Goal: Task Accomplishment & Management: Complete application form

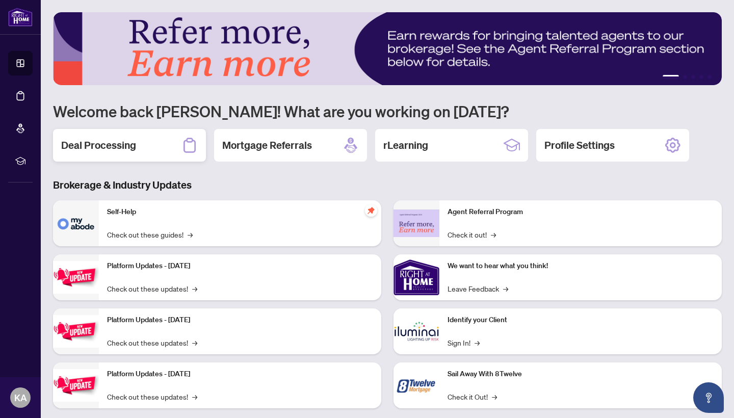
click at [127, 143] on h2 "Deal Processing" at bounding box center [98, 145] width 75 height 14
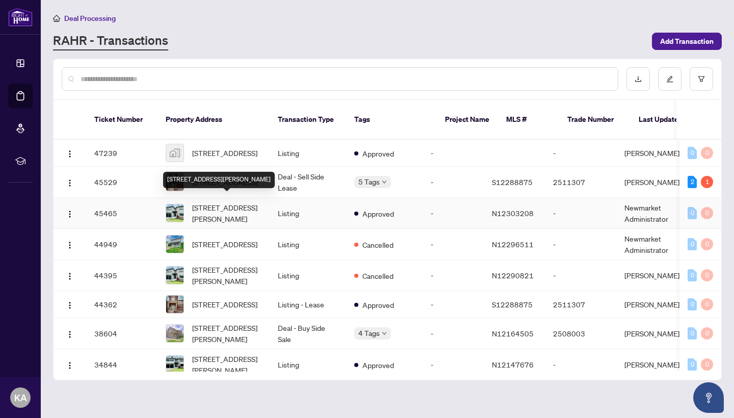
click at [231, 204] on span "[STREET_ADDRESS][PERSON_NAME]" at bounding box center [226, 213] width 69 height 22
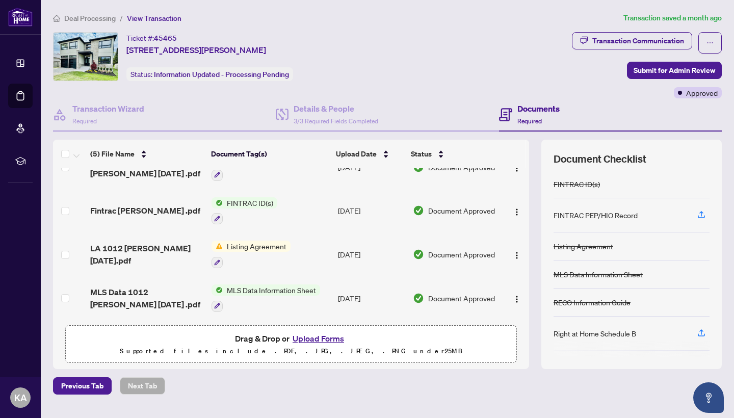
scroll to position [71, 0]
click at [308, 335] on button "Upload Forms" at bounding box center [319, 338] width 58 height 13
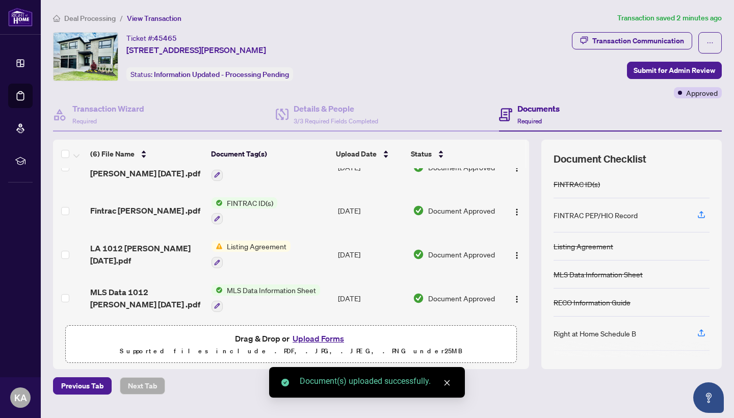
scroll to position [112, 0]
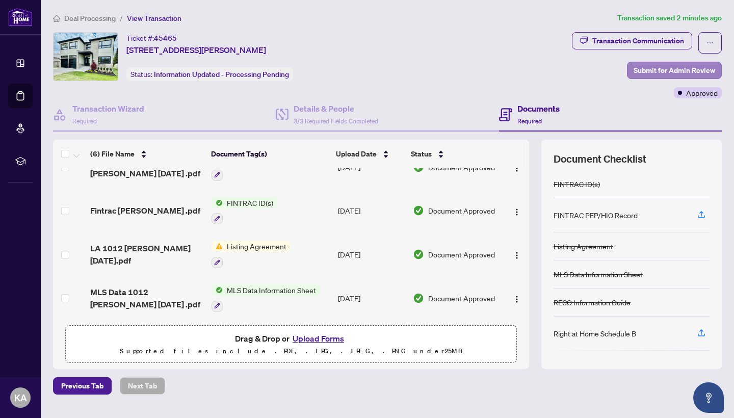
click at [642, 67] on span "Submit for Admin Review" at bounding box center [675, 70] width 82 height 16
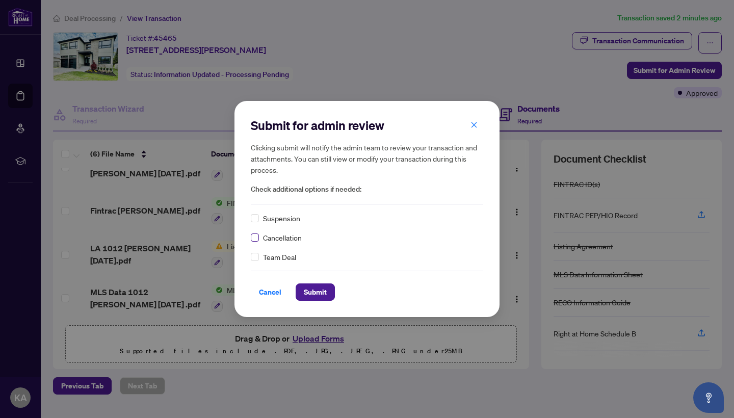
click at [257, 238] on span at bounding box center [255, 237] width 8 height 8
click at [319, 292] on span "Submit" at bounding box center [315, 292] width 23 height 16
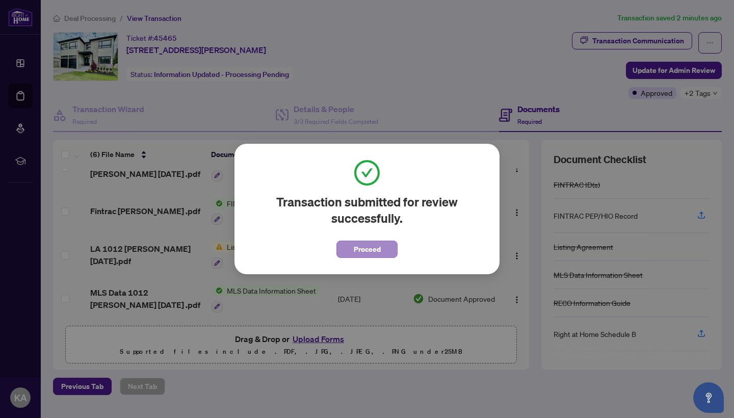
click at [354, 251] on span "Proceed" at bounding box center [367, 249] width 27 height 16
